Goal: Task Accomplishment & Management: Use online tool/utility

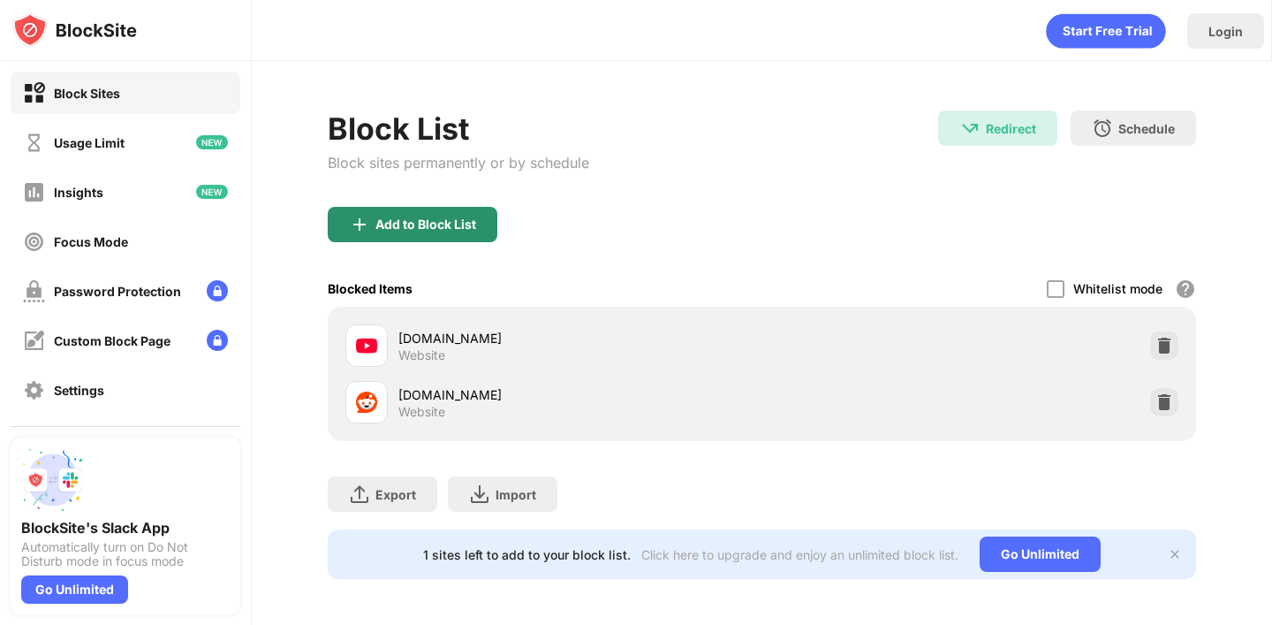
click at [457, 221] on div "Add to Block List" at bounding box center [425, 224] width 101 height 14
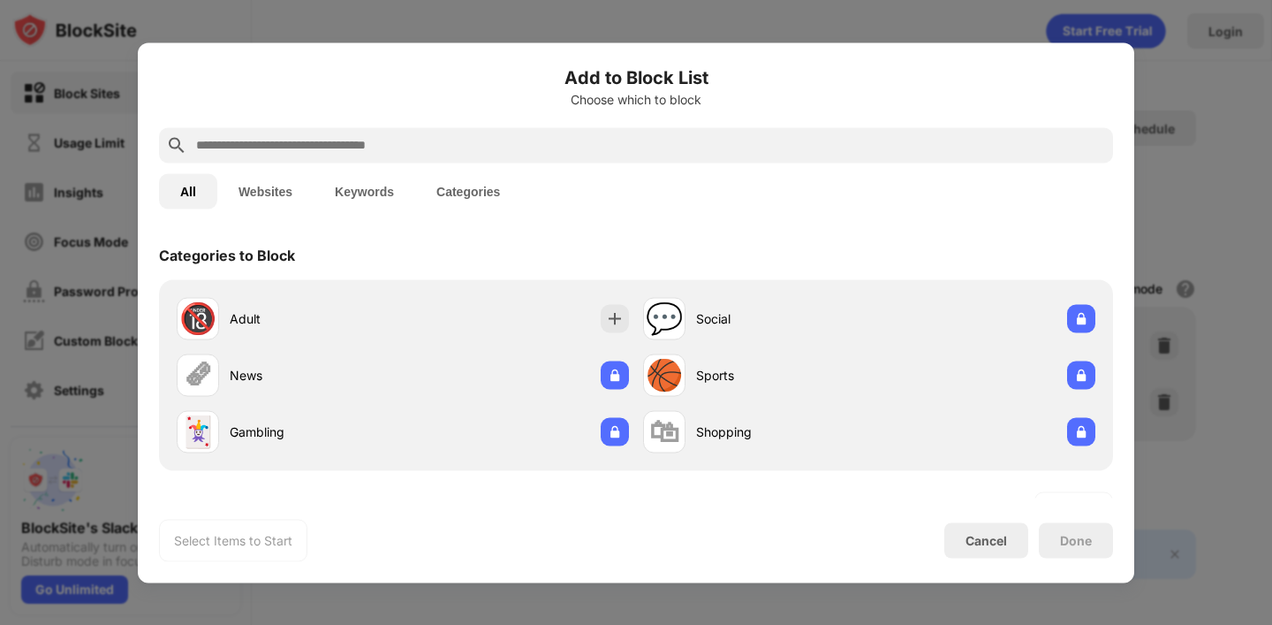
click at [656, 132] on div at bounding box center [636, 144] width 954 height 35
click at [664, 143] on input "text" at bounding box center [650, 144] width 912 height 21
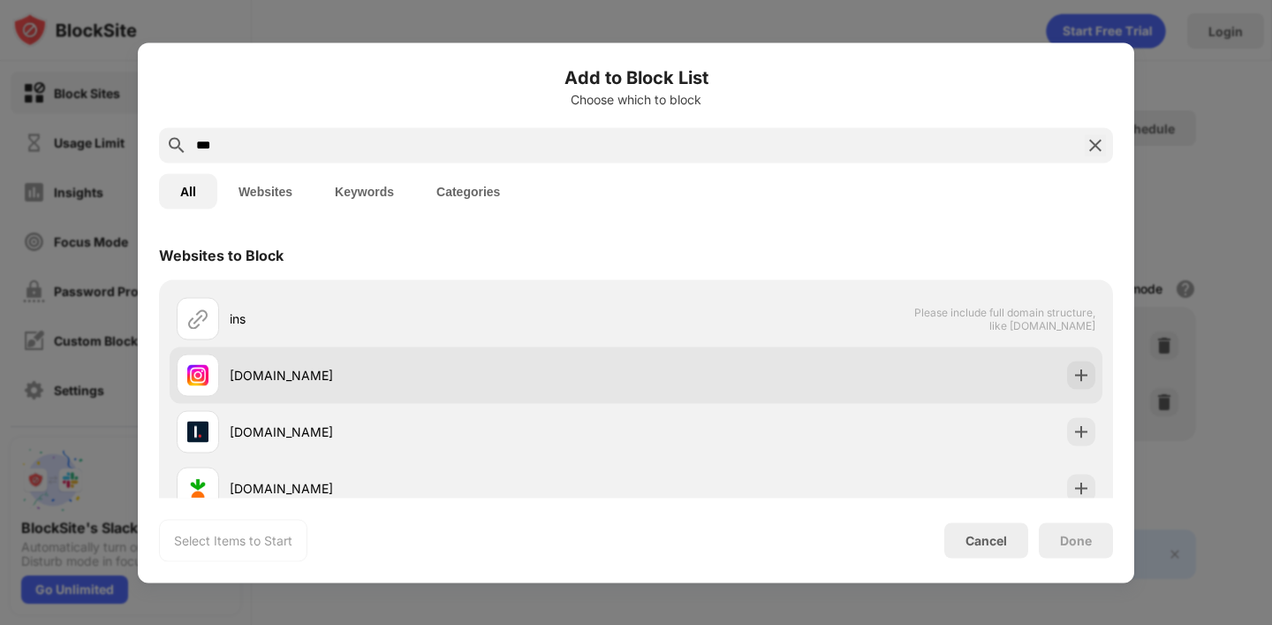
type input "***"
click at [1083, 379] on img at bounding box center [1082, 375] width 18 height 18
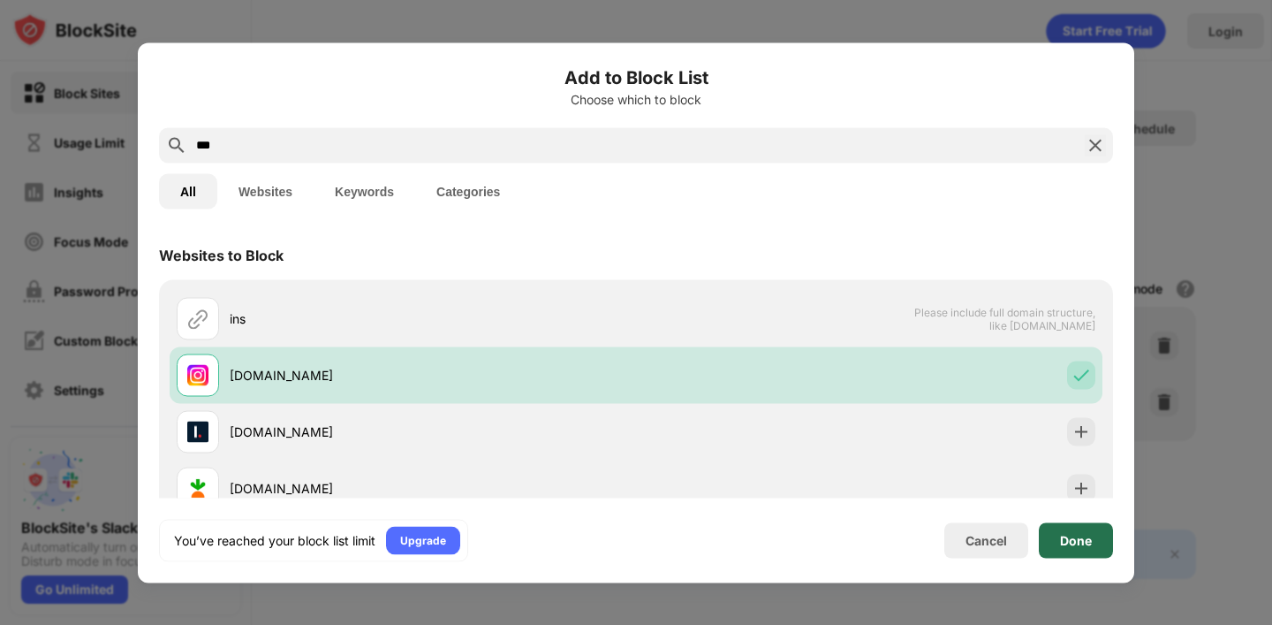
click at [1046, 552] on div "Done" at bounding box center [1076, 539] width 74 height 35
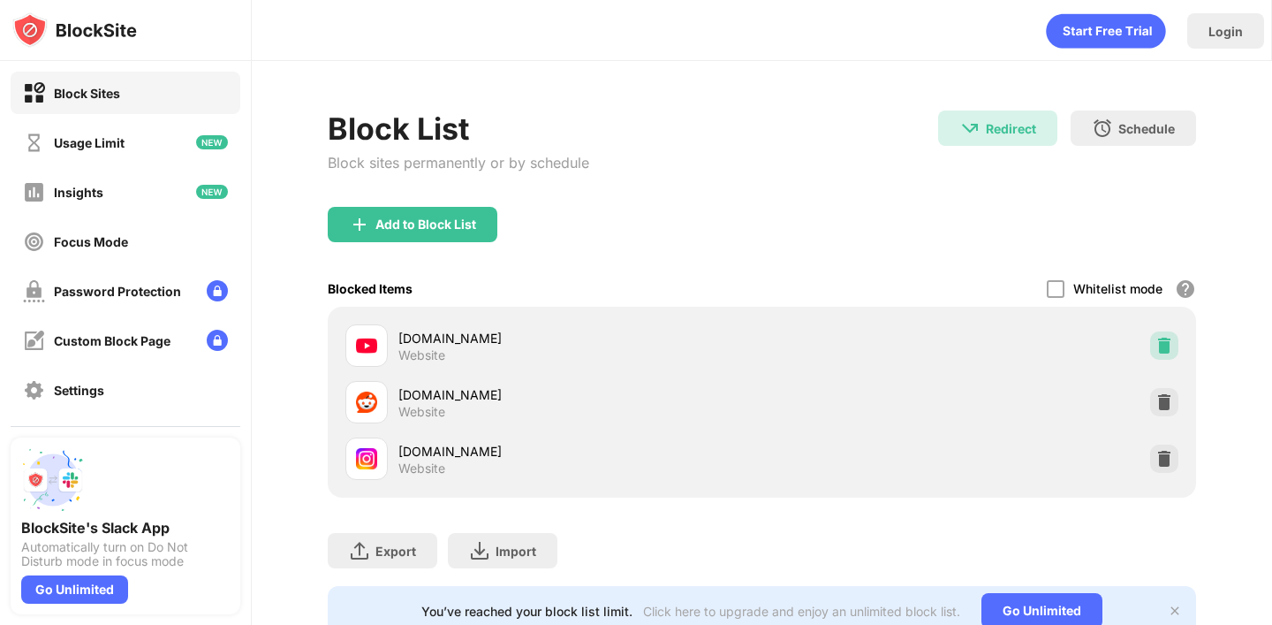
click at [1159, 337] on img at bounding box center [1165, 346] width 18 height 18
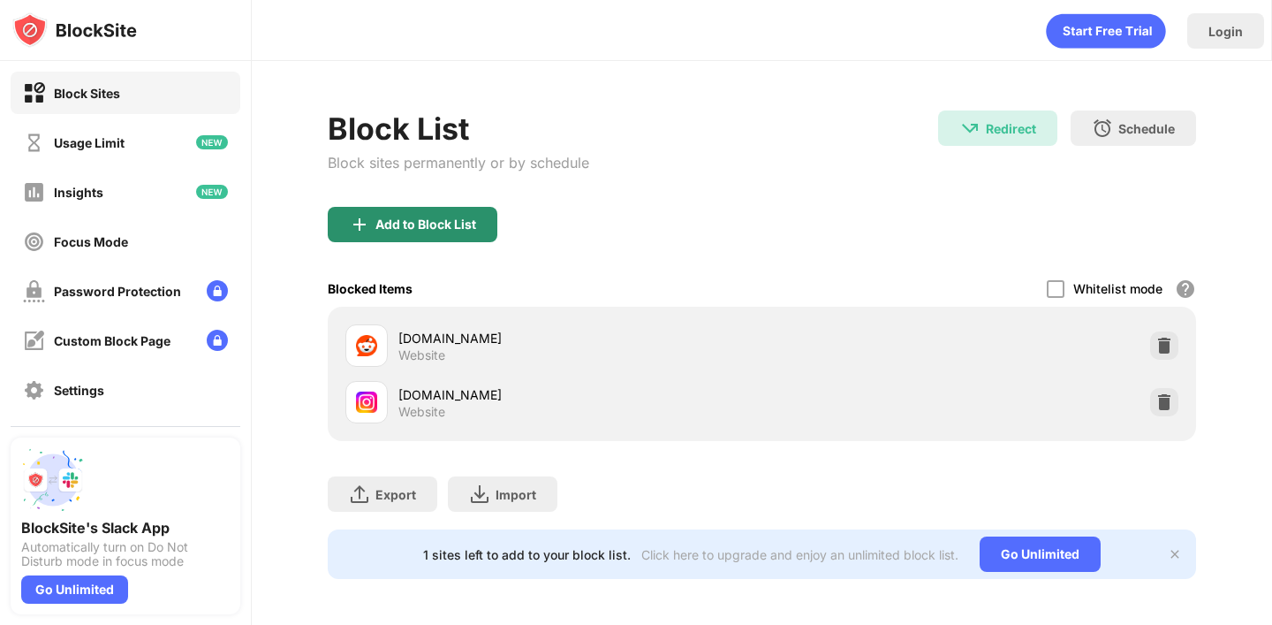
click at [429, 228] on div "Add to Block List" at bounding box center [425, 224] width 101 height 14
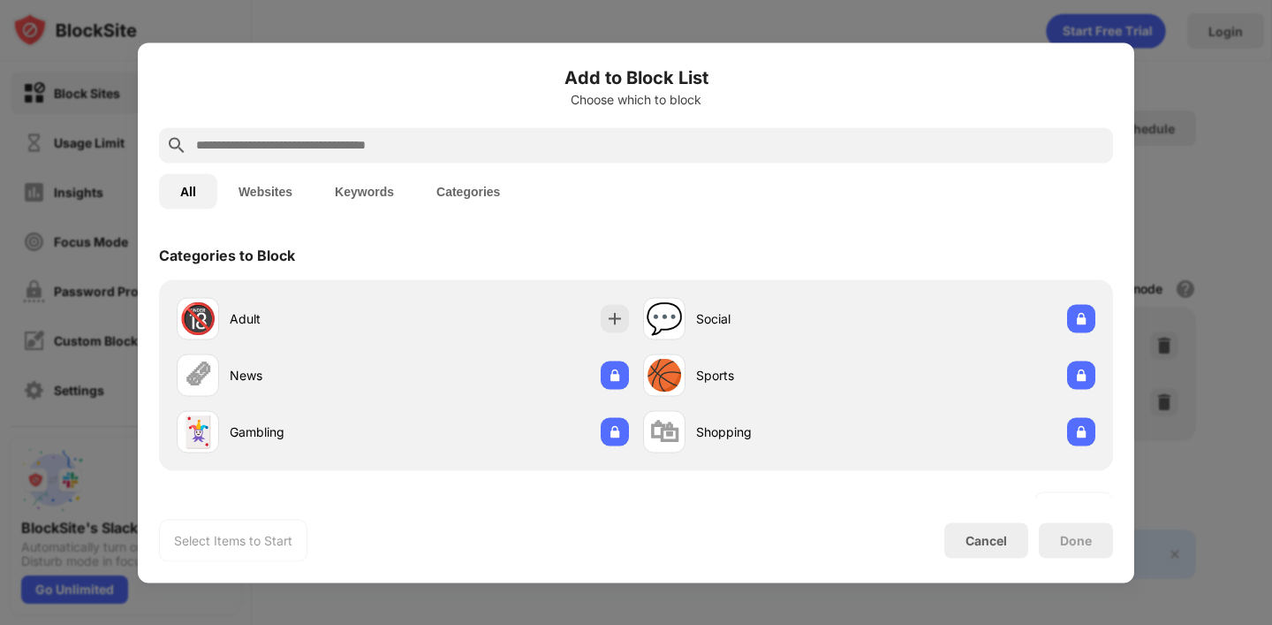
click at [434, 142] on input "text" at bounding box center [650, 144] width 912 height 21
type input "*"
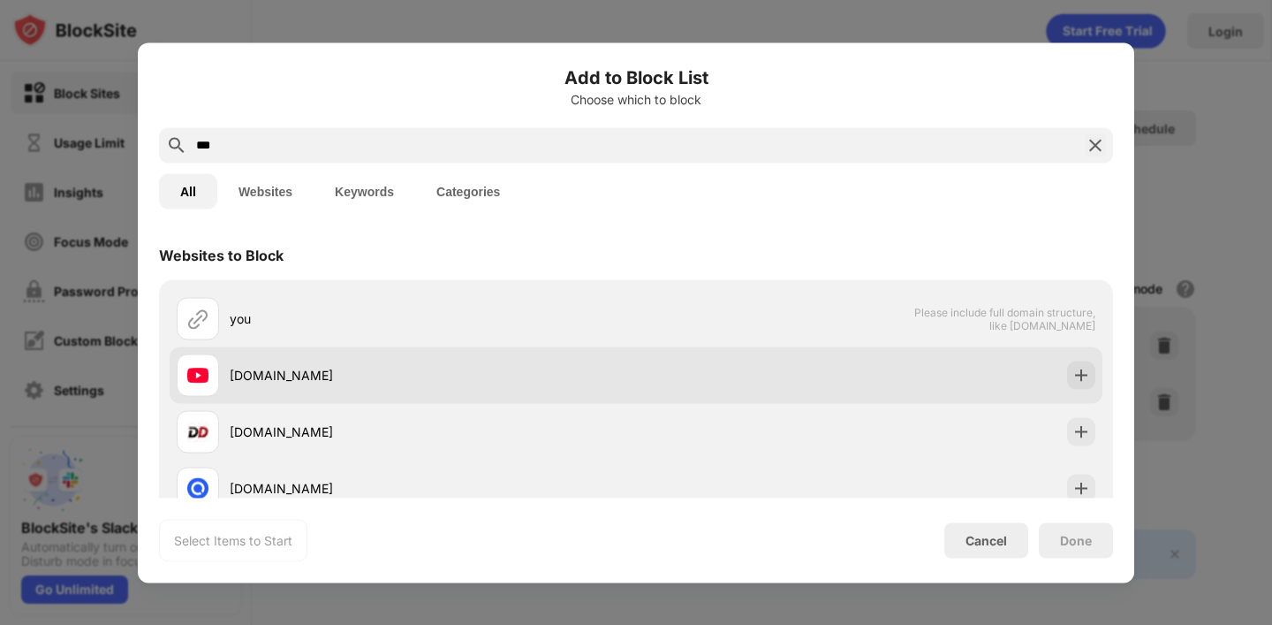
type input "***"
click at [1084, 367] on img at bounding box center [1082, 375] width 18 height 18
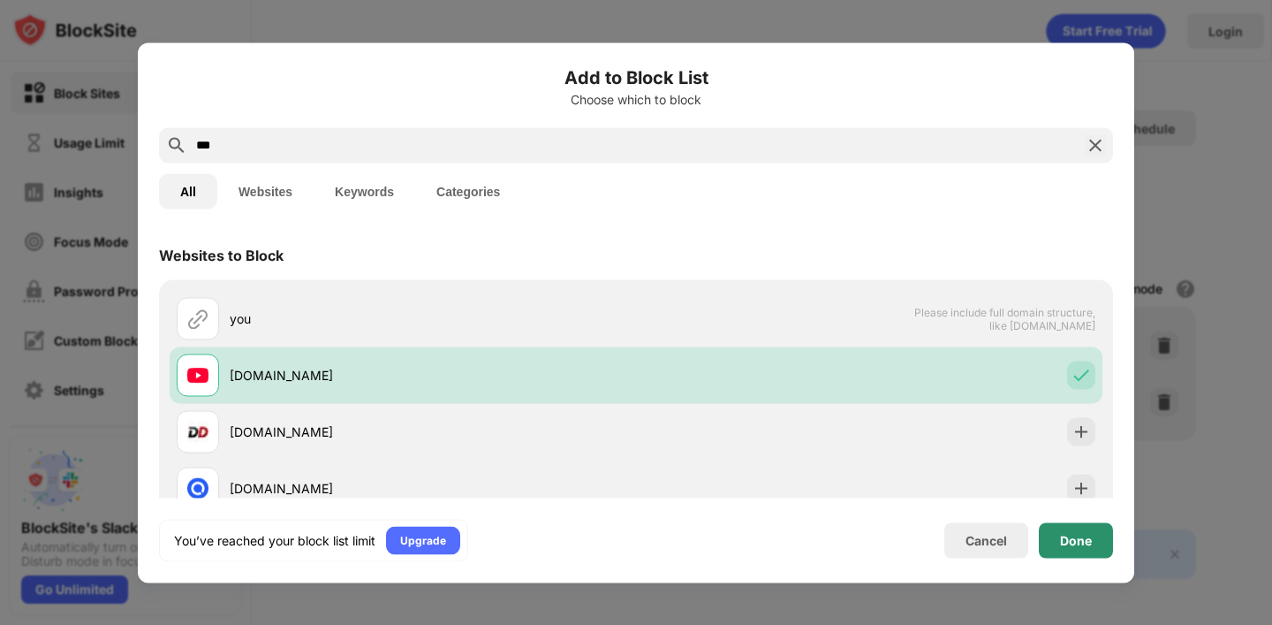
click at [1069, 529] on div "Done" at bounding box center [1076, 539] width 74 height 35
